Goal: Check status: Check status

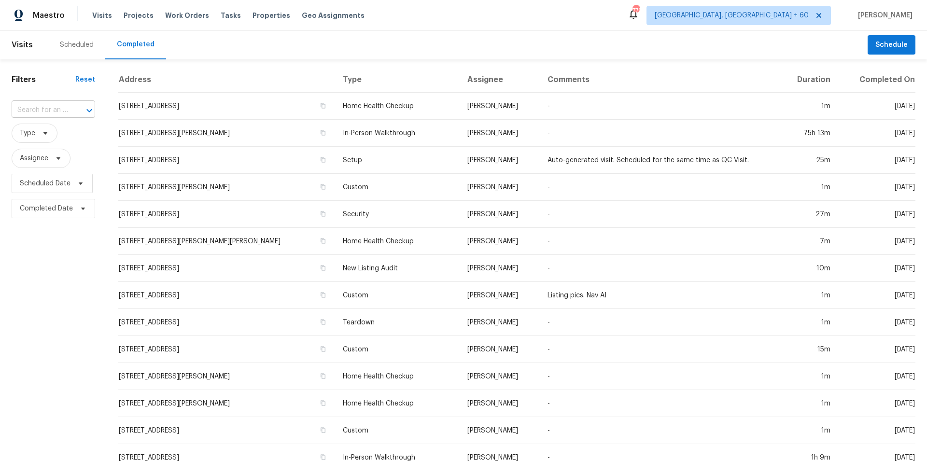
click at [45, 110] on input "text" at bounding box center [40, 110] width 56 height 15
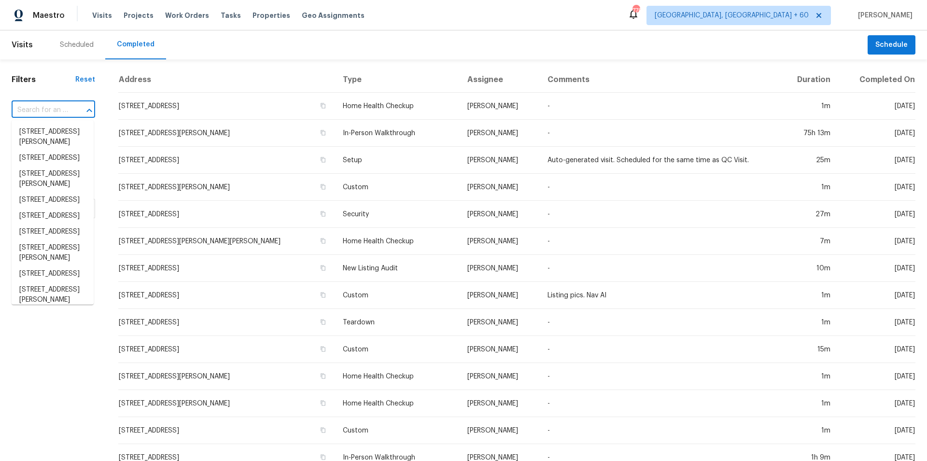
paste input "[STREET_ADDRESS]"
type input "[STREET_ADDRESS]"
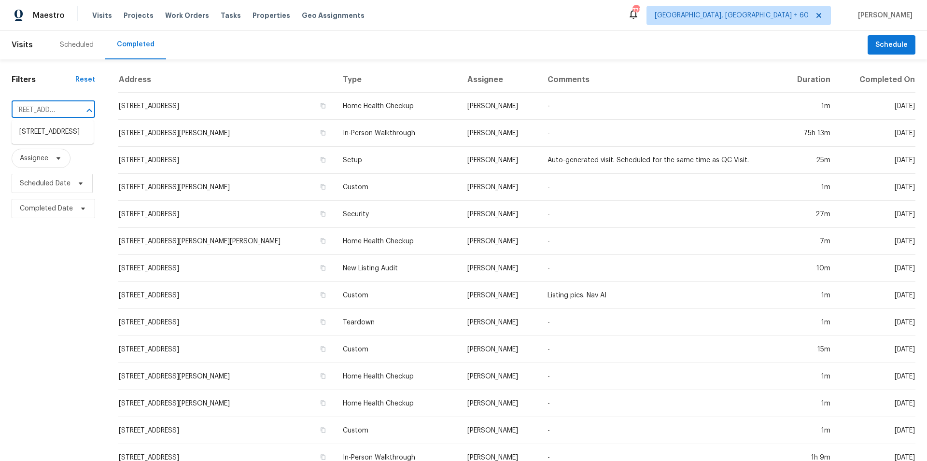
click at [51, 130] on li "[STREET_ADDRESS]" at bounding box center [53, 132] width 82 height 16
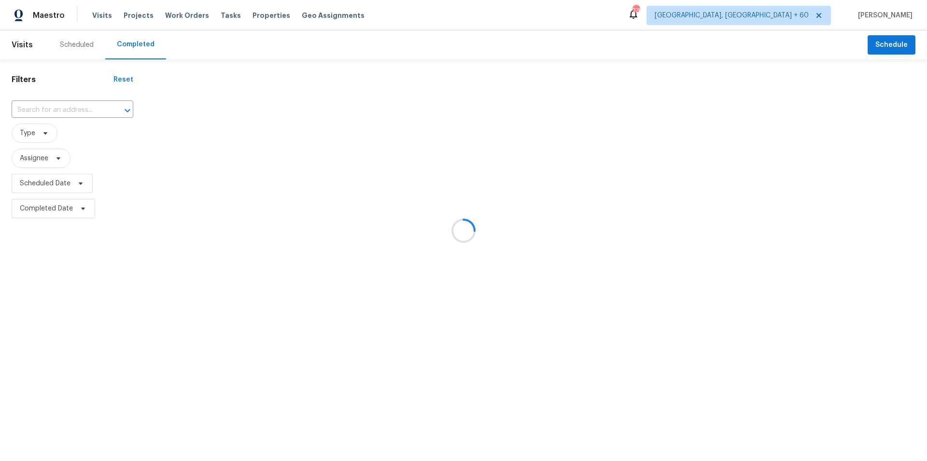
type input "[STREET_ADDRESS]"
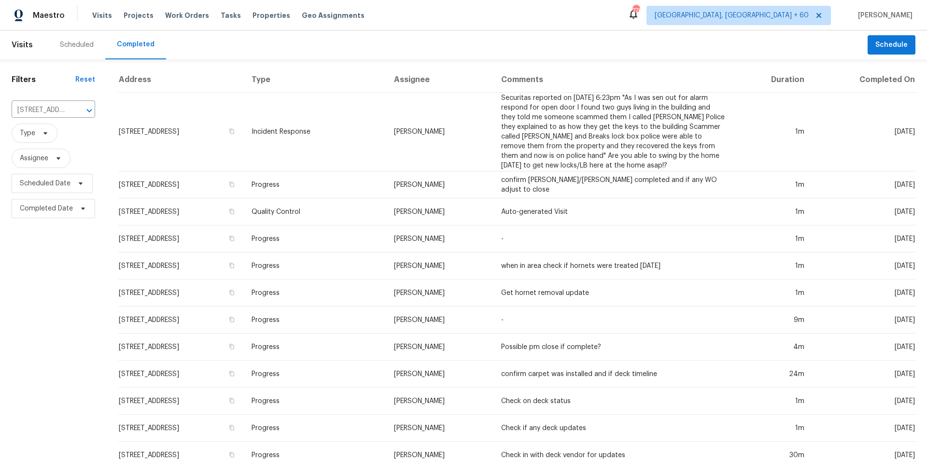
click at [282, 46] on div "Scheduled Completed" at bounding box center [457, 44] width 819 height 29
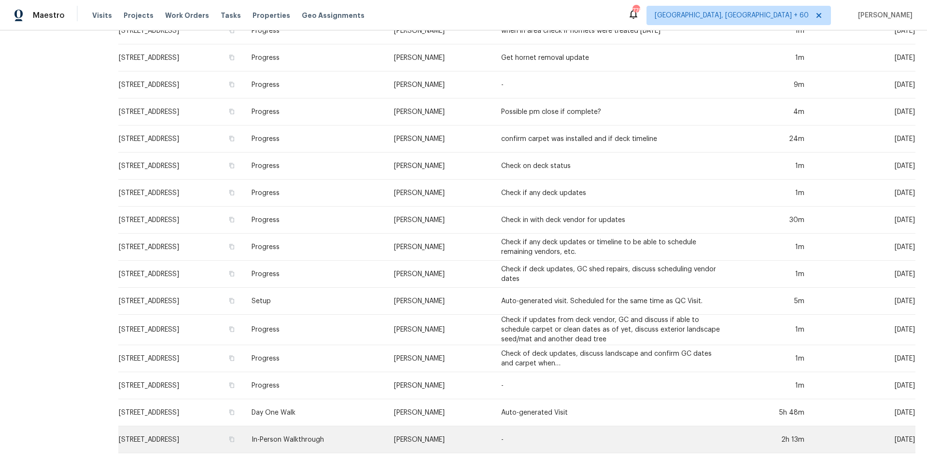
click at [350, 434] on td "In-Person Walkthrough" at bounding box center [315, 439] width 142 height 27
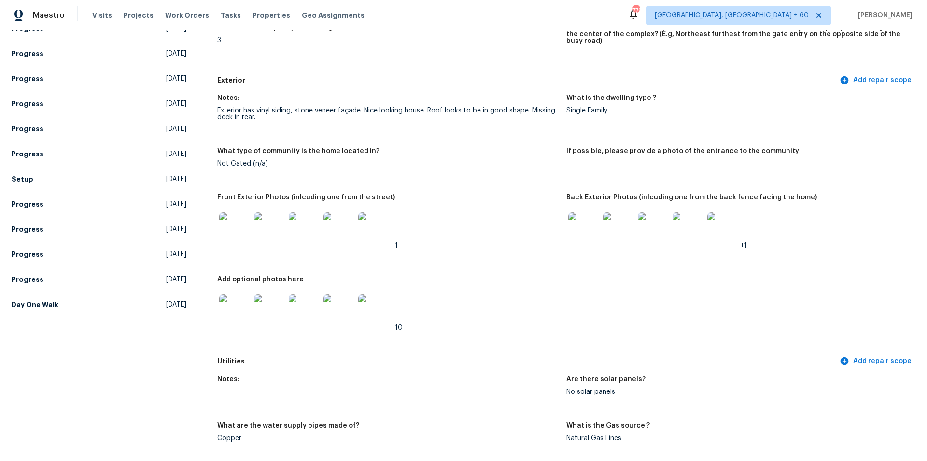
scroll to position [324, 0]
click at [575, 222] on img at bounding box center [583, 228] width 31 height 31
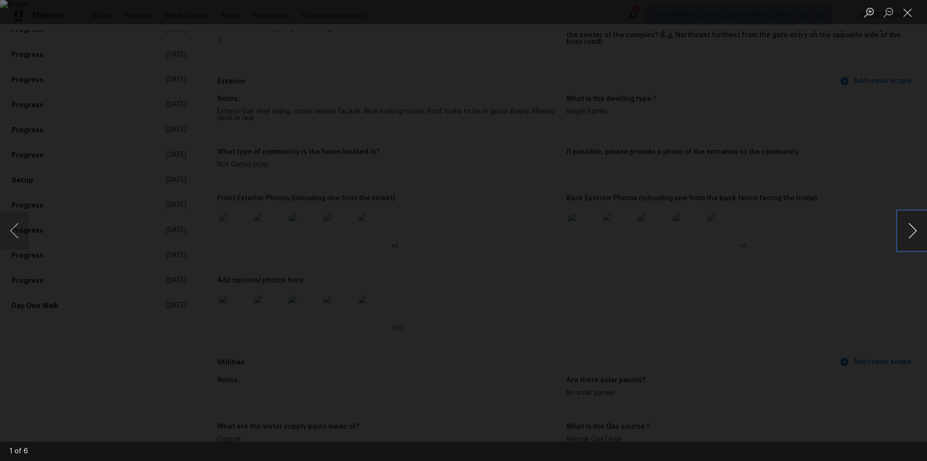
click at [909, 236] on button "Next image" at bounding box center [912, 230] width 29 height 39
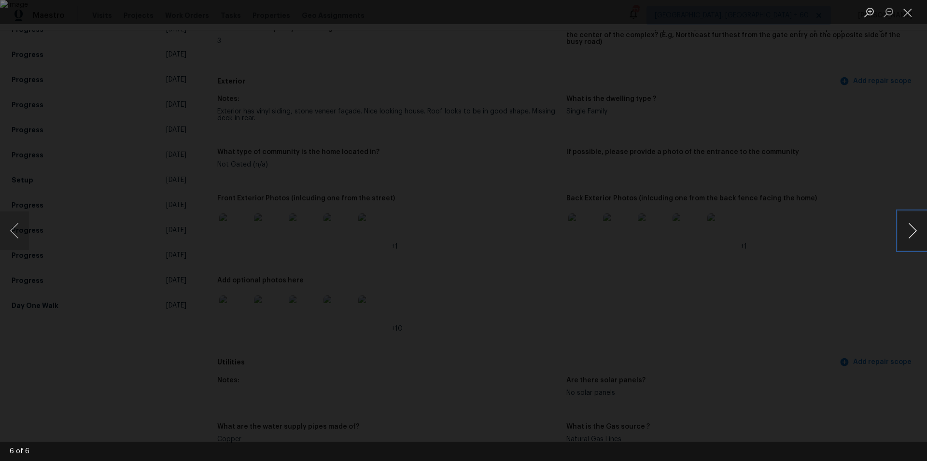
click at [909, 236] on button "Next image" at bounding box center [912, 230] width 29 height 39
click at [14, 238] on button "Previous image" at bounding box center [14, 230] width 29 height 39
